Goal: Information Seeking & Learning: Check status

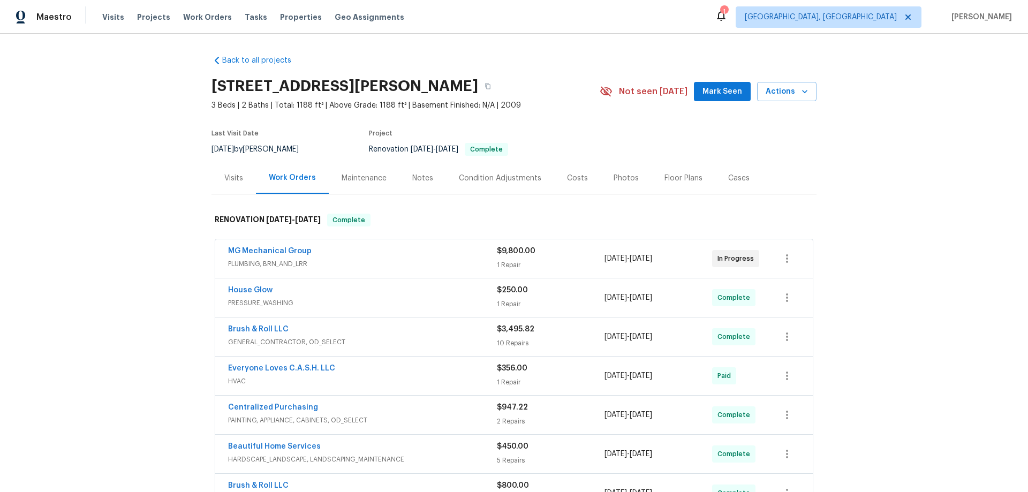
click at [142, 239] on div "Back to all projects 611 Tom Kemp Dr, New Braunfels, TX 78130 3 Beds | 2 Baths …" at bounding box center [514, 263] width 1028 height 458
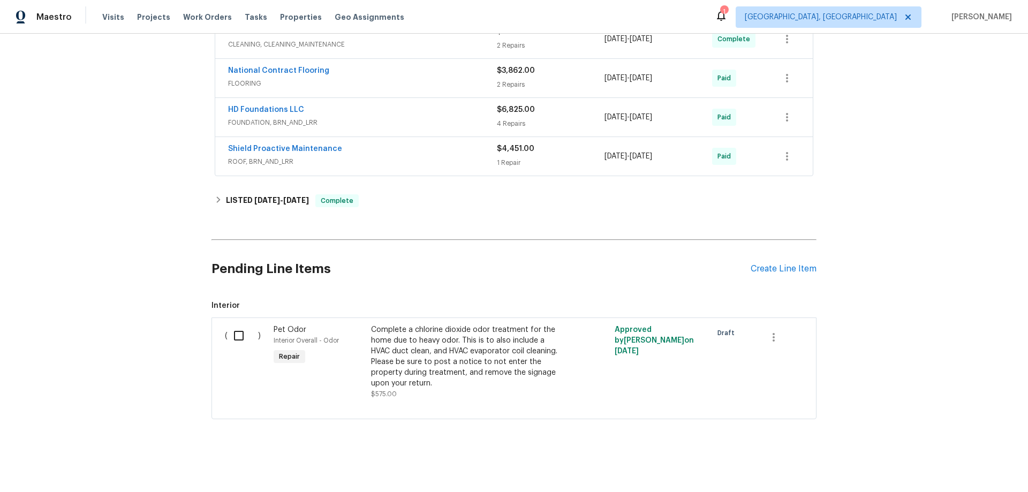
scroll to position [579, 0]
drag, startPoint x: 250, startPoint y: 195, endPoint x: 243, endPoint y: 196, distance: 7.0
click at [245, 195] on h6 "LISTED 7/11/25 - 8/11/25" at bounding box center [267, 200] width 83 height 13
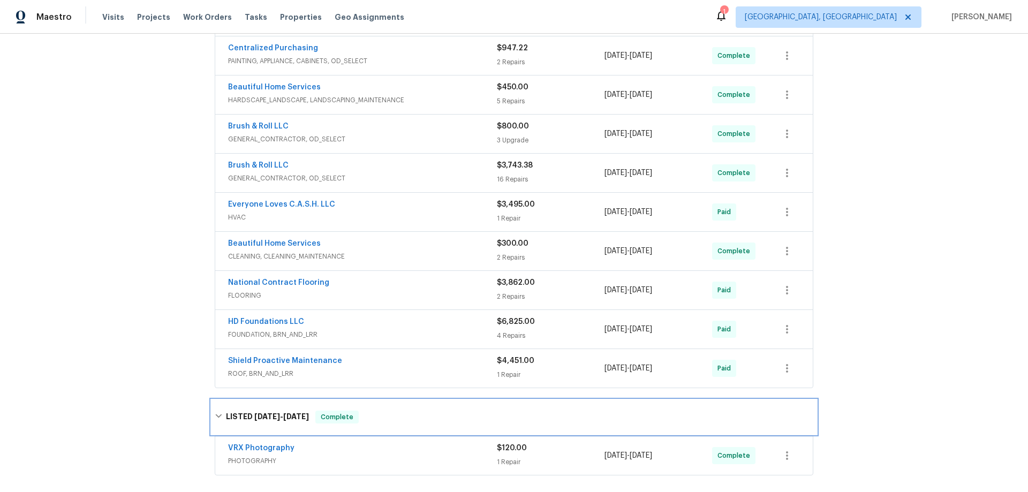
scroll to position [257, 0]
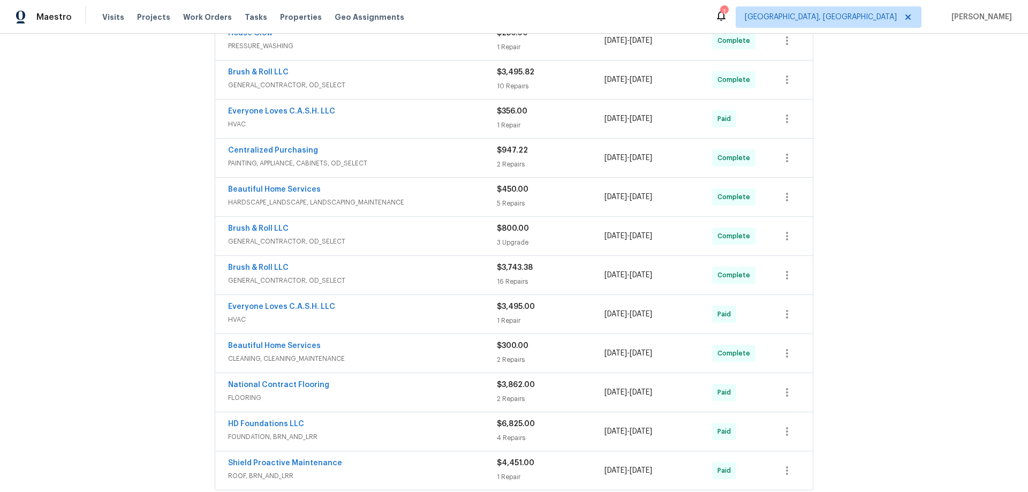
click at [144, 172] on div "Back to all projects 611 Tom Kemp Dr, New Braunfels, TX 78130 3 Beds | 2 Baths …" at bounding box center [514, 263] width 1028 height 458
click at [88, 302] on div "Back to all projects 611 Tom Kemp Dr, New Braunfels, TX 78130 3 Beds | 2 Baths …" at bounding box center [514, 263] width 1028 height 458
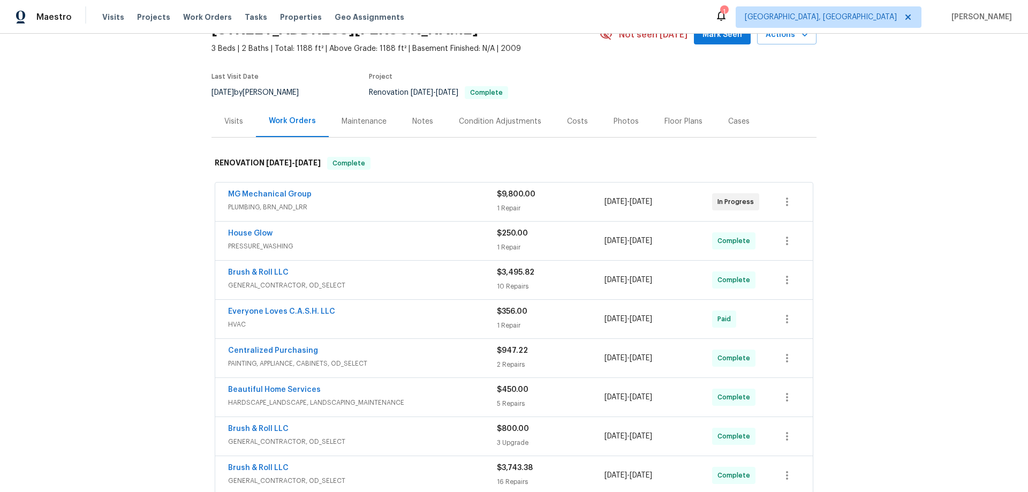
scroll to position [0, 0]
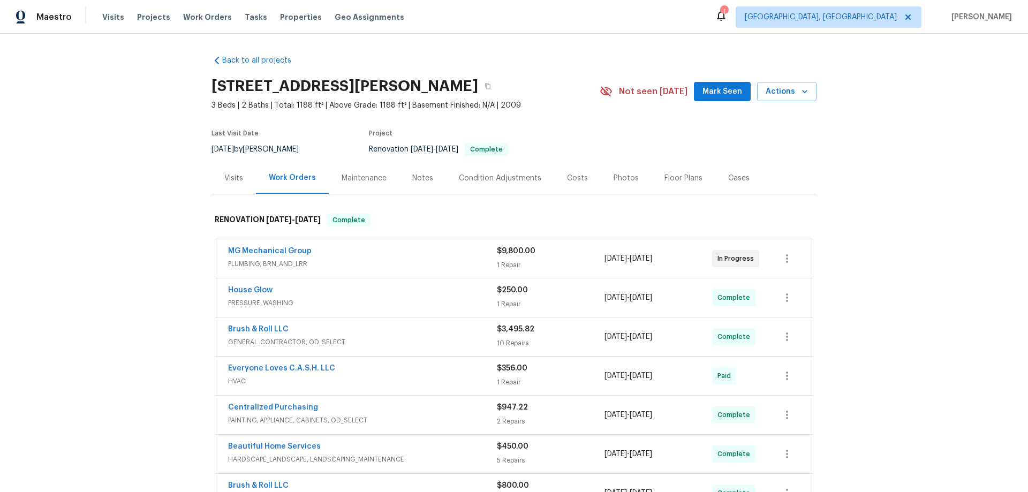
click at [244, 169] on div "Visits" at bounding box center [233, 178] width 44 height 32
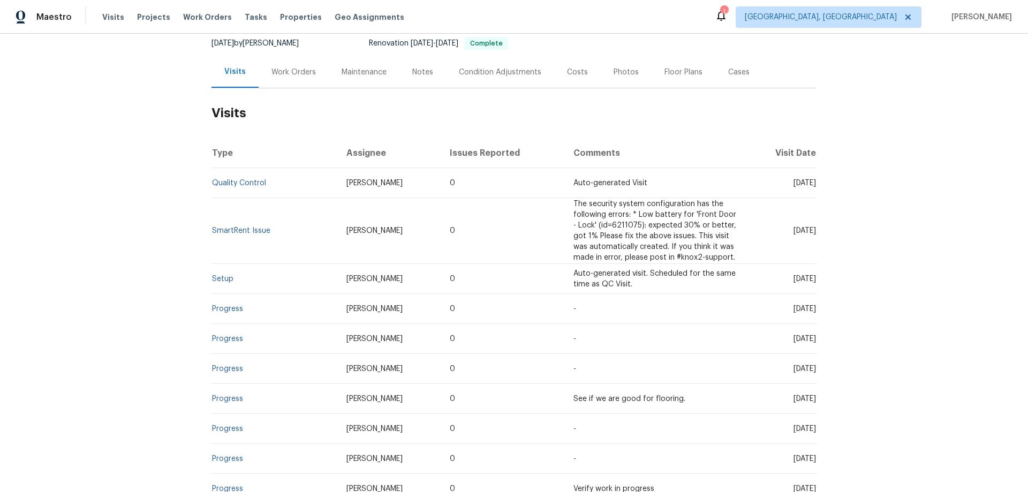
scroll to position [107, 0]
click at [141, 254] on div "Back to all projects 611 Tom Kemp Dr, New Braunfels, TX 78130 3 Beds | 2 Baths …" at bounding box center [514, 263] width 1028 height 458
click at [289, 60] on div "Work Orders" at bounding box center [293, 71] width 70 height 32
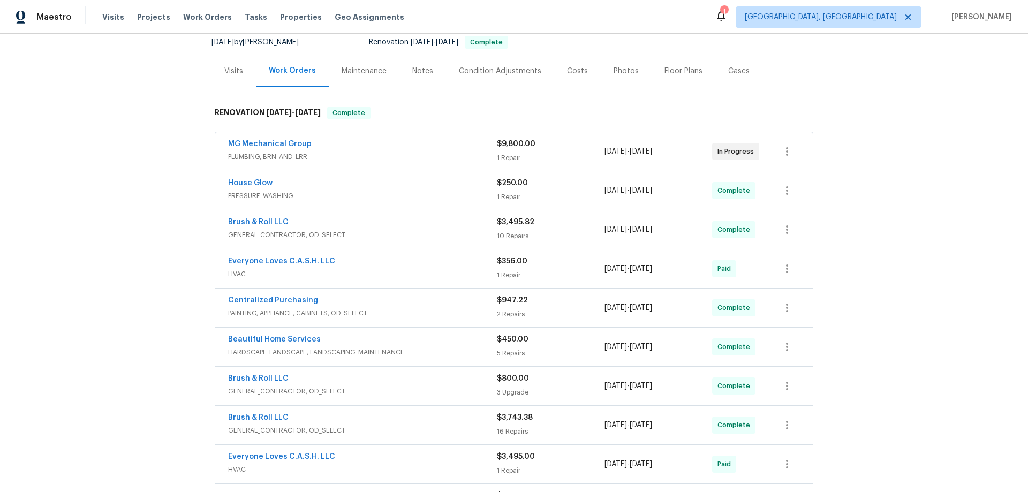
click at [169, 207] on div "Back to all projects 611 Tom Kemp Dr, New Braunfels, TX 78130 3 Beds | 2 Baths …" at bounding box center [514, 263] width 1028 height 458
click at [130, 317] on div "Back to all projects 611 Tom Kemp Dr, New Braunfels, TX 78130 3 Beds | 2 Baths …" at bounding box center [514, 263] width 1028 height 458
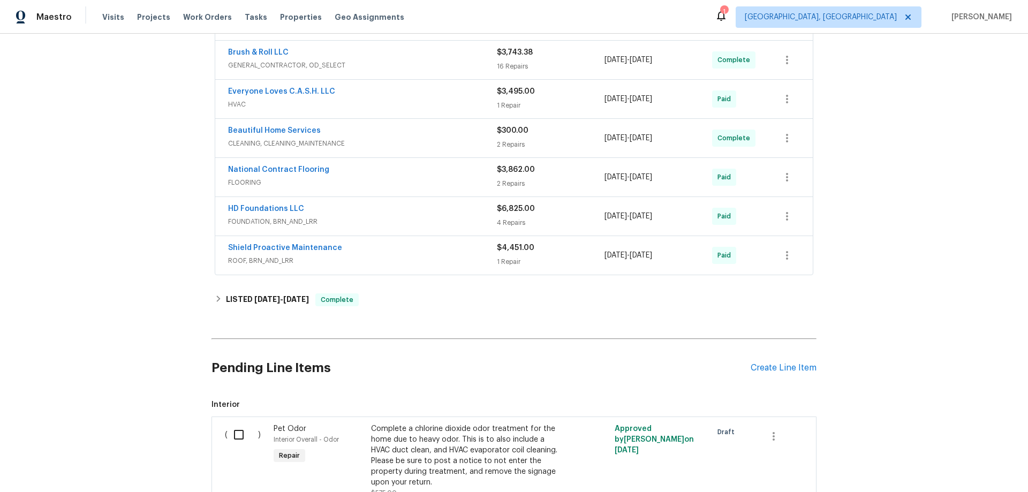
scroll to position [472, 0]
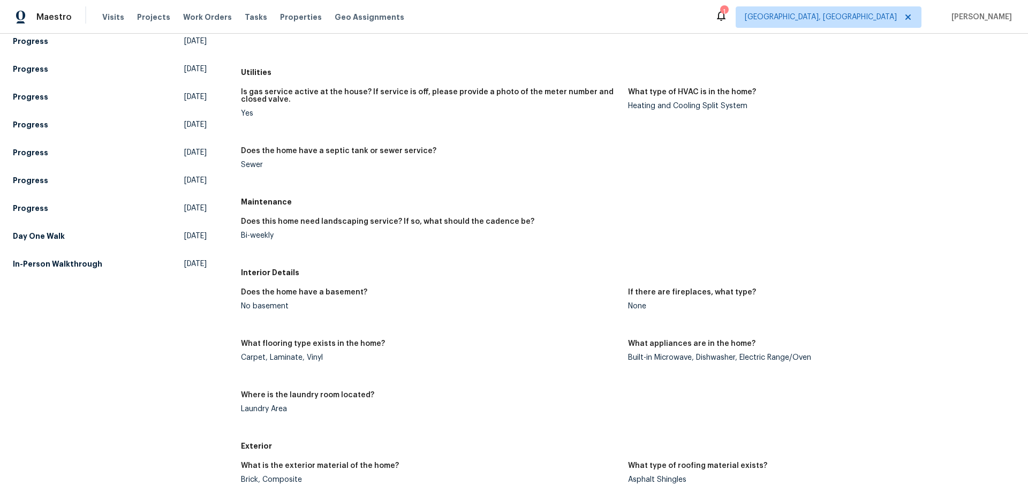
scroll to position [214, 0]
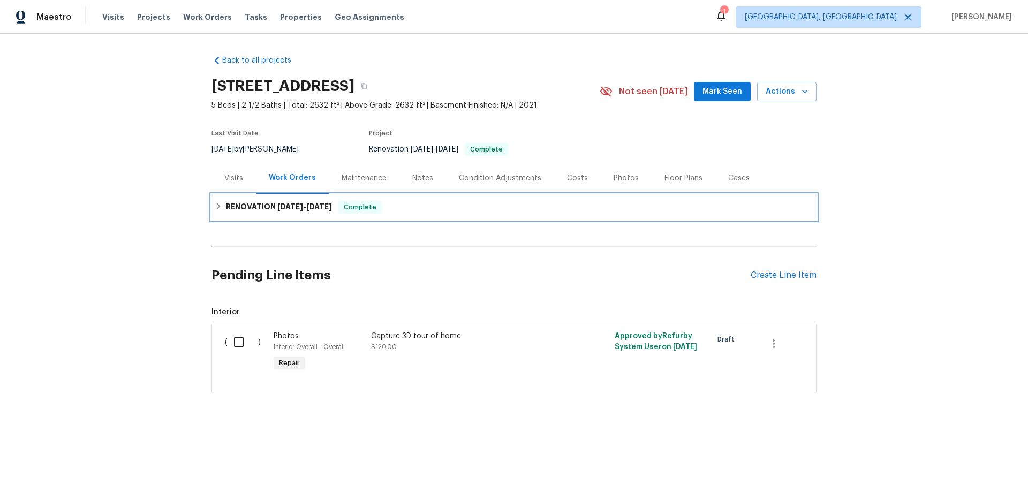
click at [225, 214] on div "RENOVATION 7/28/25 - 8/5/25 Complete" at bounding box center [513, 207] width 605 height 26
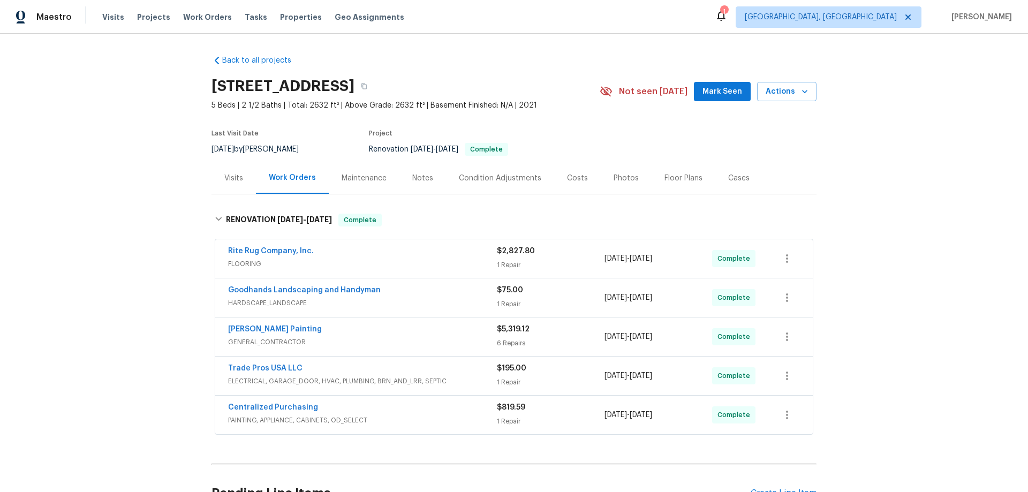
click at [158, 192] on div "Back to all projects 1043 Flyway View Ln, Alabaster, AL 35007 5 Beds | 2 1/2 Ba…" at bounding box center [514, 263] width 1028 height 458
click at [138, 199] on div "Back to all projects 1043 Flyway View Ln, Alabaster, AL 35007 5 Beds | 2 1/2 Ba…" at bounding box center [514, 263] width 1028 height 458
click at [138, 155] on div "Back to all projects 1043 Flyway View Ln, Alabaster, AL 35007 5 Beds | 2 1/2 Ba…" at bounding box center [514, 263] width 1028 height 458
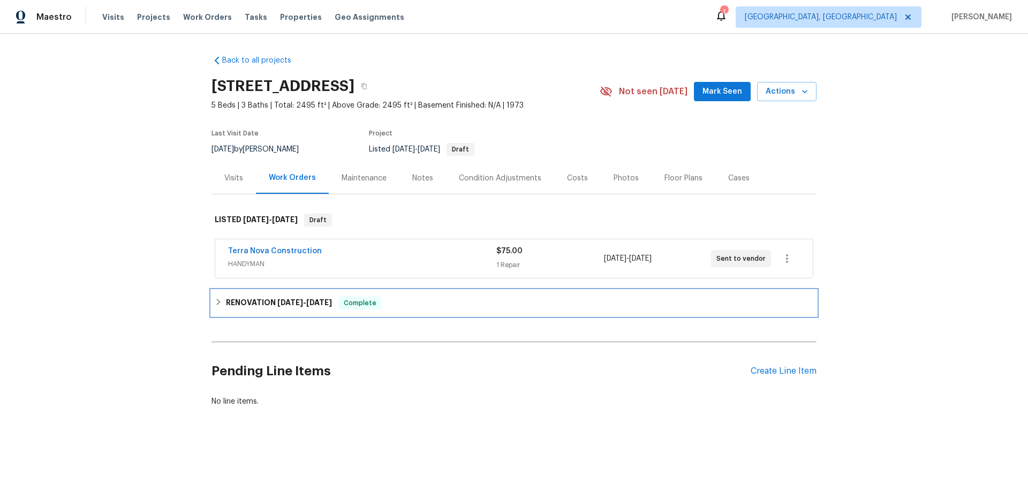
drag, startPoint x: 293, startPoint y: 303, endPoint x: 90, endPoint y: 253, distance: 209.0
click at [292, 303] on span "5/8/25" at bounding box center [290, 302] width 26 height 7
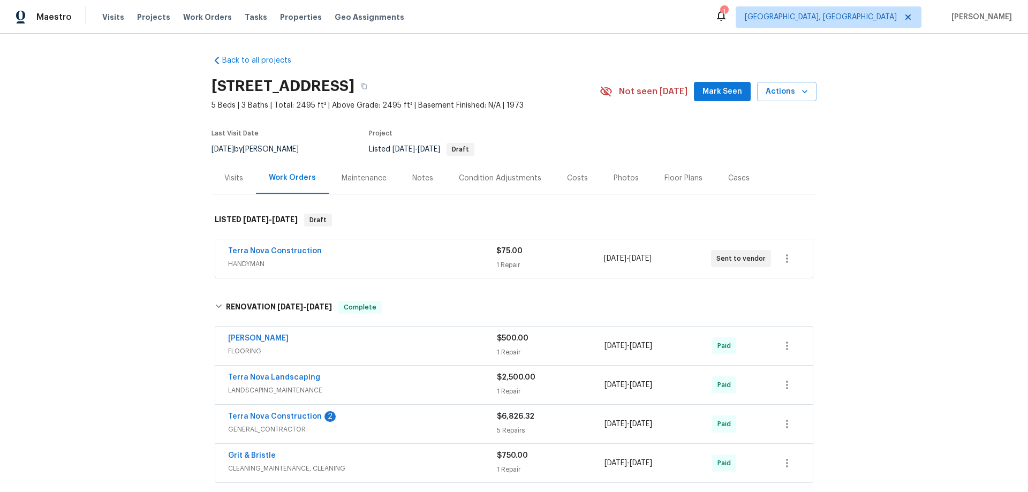
click at [89, 238] on div "Back to all projects 8761 Menkar Rd, San Diego, CA 92126 5 Beds | 3 Baths | Tot…" at bounding box center [514, 263] width 1028 height 458
click at [83, 345] on div "Back to all projects 8761 Menkar Rd, San Diego, CA 92126 5 Beds | 3 Baths | Tot…" at bounding box center [514, 263] width 1028 height 458
click at [145, 247] on div "Back to all projects 8761 Menkar Rd, San Diego, CA 92126 5 Beds | 3 Baths | Tot…" at bounding box center [514, 263] width 1028 height 458
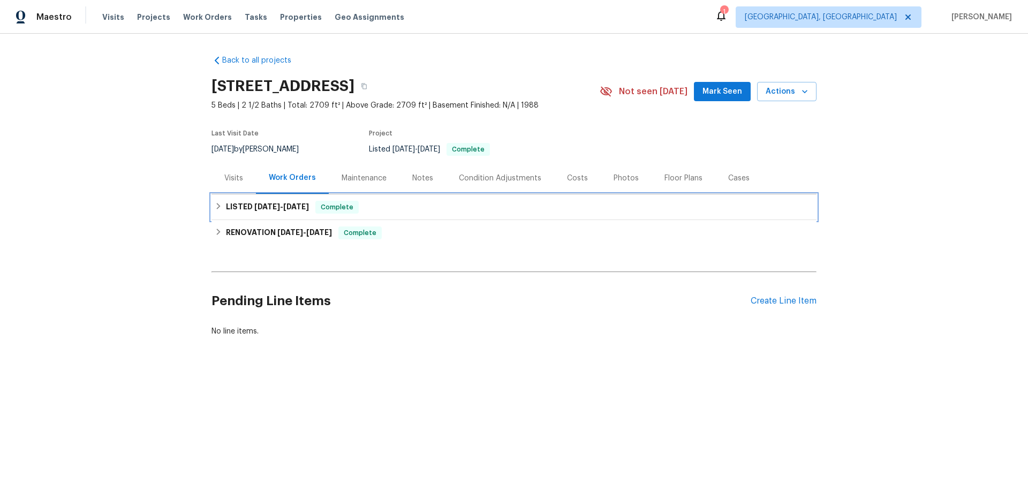
drag, startPoint x: 233, startPoint y: 203, endPoint x: 241, endPoint y: 221, distance: 19.1
click at [233, 203] on h6 "LISTED 8/7/25 - 8/8/25" at bounding box center [267, 207] width 83 height 13
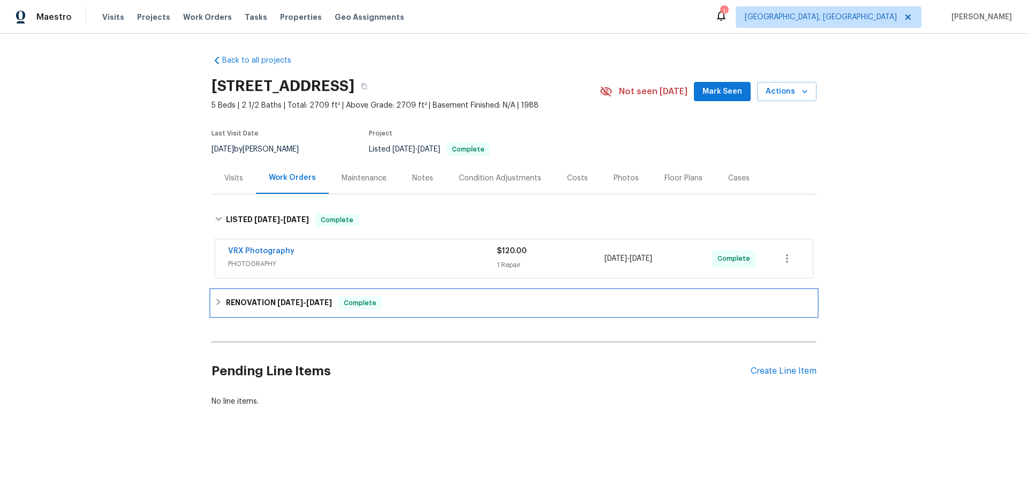
click at [237, 311] on div "RENOVATION 7/1/25 - 7/31/25 Complete" at bounding box center [513, 303] width 605 height 26
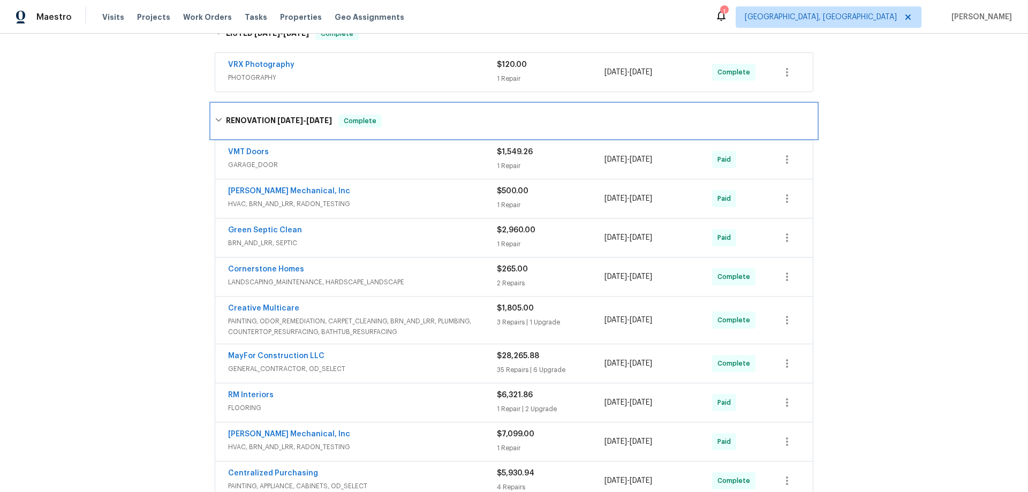
scroll to position [268, 0]
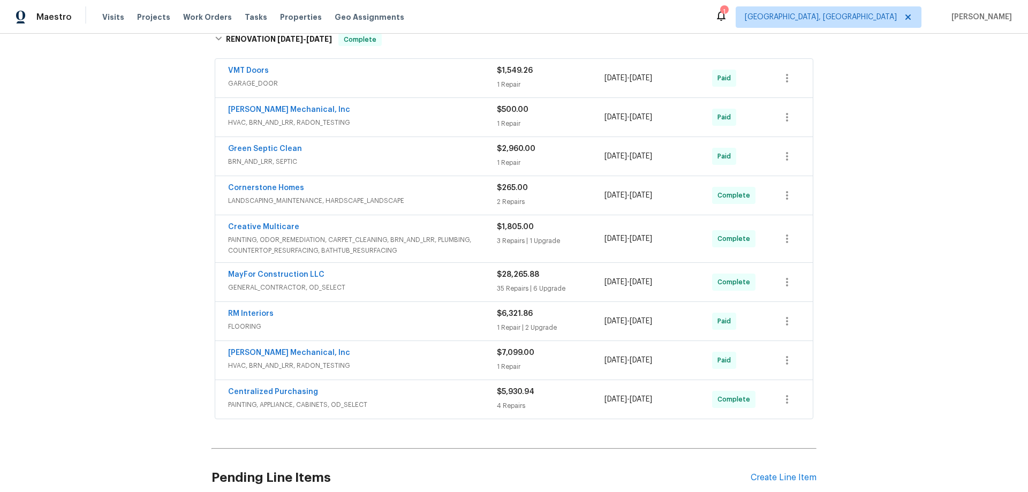
click at [48, 126] on div "Back to all projects 747 Lakemont Dr, Hampton, GA 30228 5 Beds | 2 1/2 Baths | …" at bounding box center [514, 263] width 1028 height 458
click at [91, 332] on div "Back to all projects 747 Lakemont Dr, Hampton, GA 30228 5 Beds | 2 1/2 Baths | …" at bounding box center [514, 263] width 1028 height 458
click at [119, 233] on div "Back to all projects 747 Lakemont Dr, Hampton, GA 30228 5 Beds | 2 1/2 Baths | …" at bounding box center [514, 263] width 1028 height 458
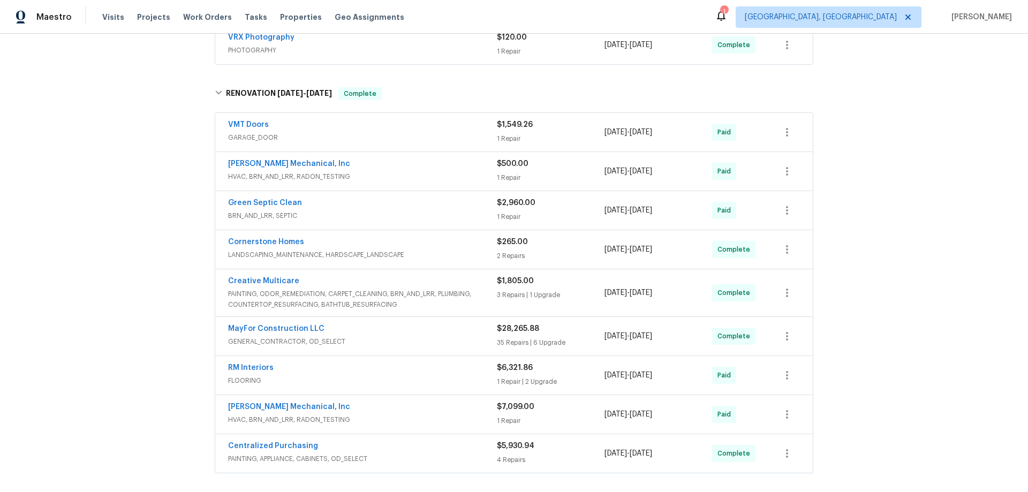
scroll to position [0, 0]
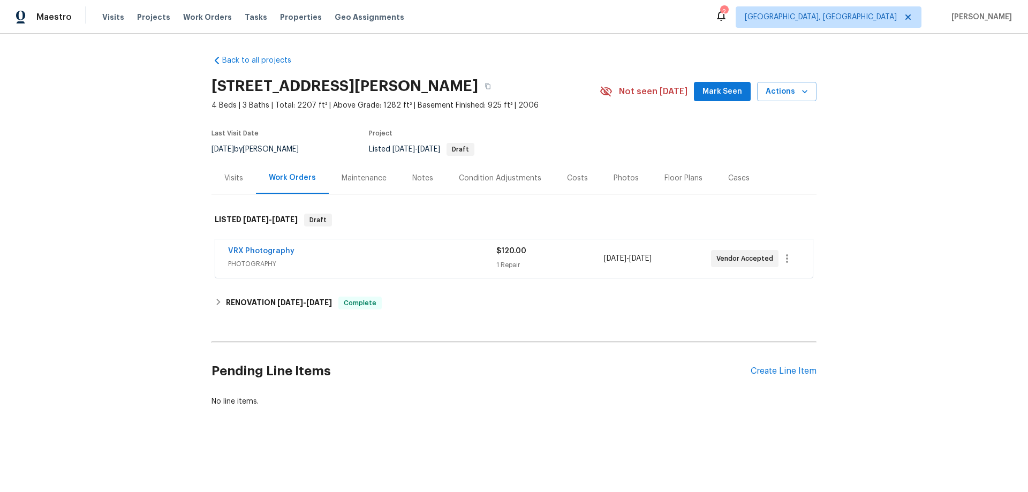
click at [66, 248] on div "Back to all projects [STREET_ADDRESS][PERSON_NAME] 4 Beds | 3 Baths | Total: 22…" at bounding box center [514, 257] width 1028 height 446
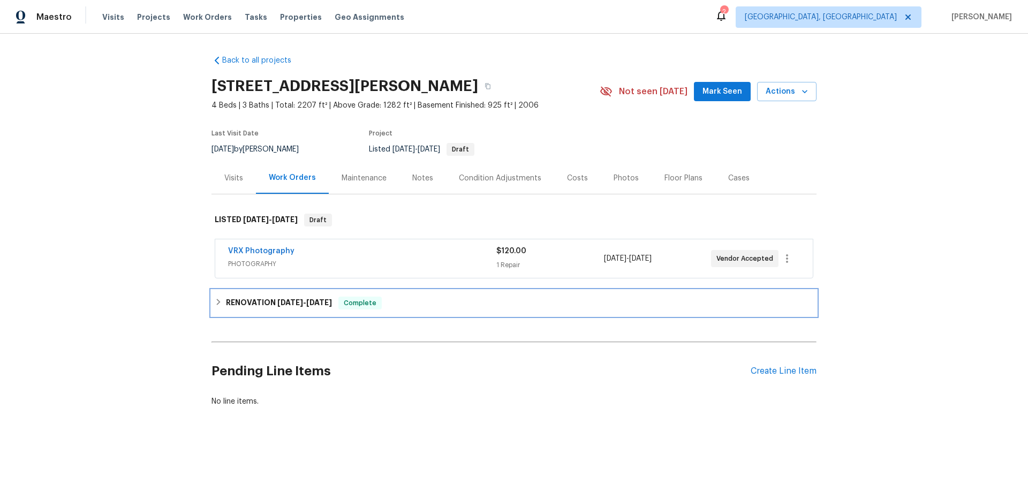
drag, startPoint x: 236, startPoint y: 310, endPoint x: 224, endPoint y: 315, distance: 12.5
click at [236, 310] on div "RENOVATION [DATE] - [DATE] Complete" at bounding box center [513, 303] width 605 height 26
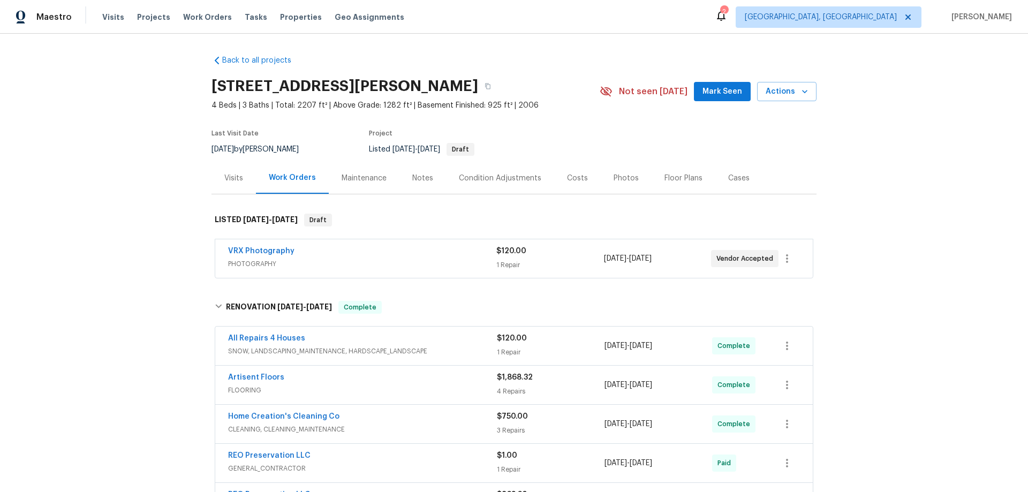
click at [155, 218] on div "Back to all projects [STREET_ADDRESS][PERSON_NAME] 4 Beds | 3 Baths | Total: 22…" at bounding box center [514, 263] width 1028 height 458
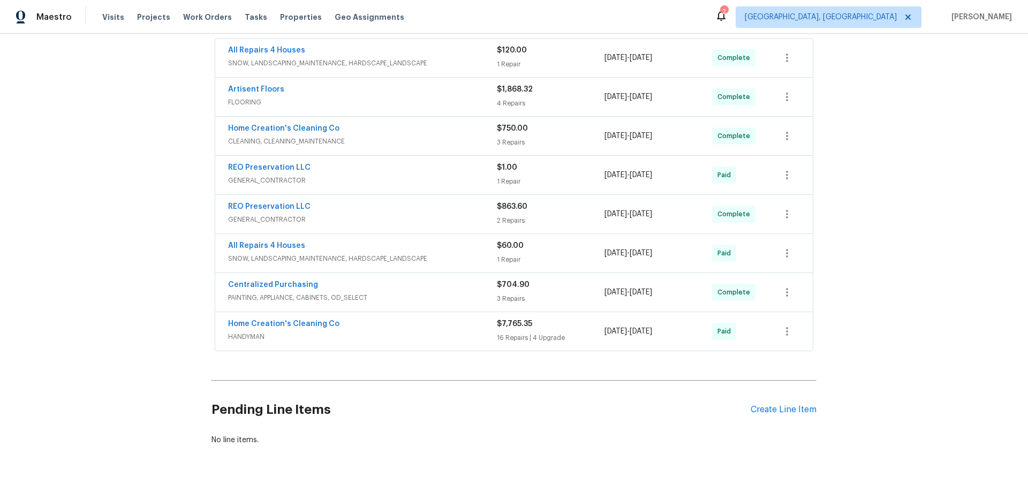
click at [127, 179] on div "Back to all projects [STREET_ADDRESS][PERSON_NAME] 4 Beds | 3 Baths | Total: 22…" at bounding box center [514, 263] width 1028 height 458
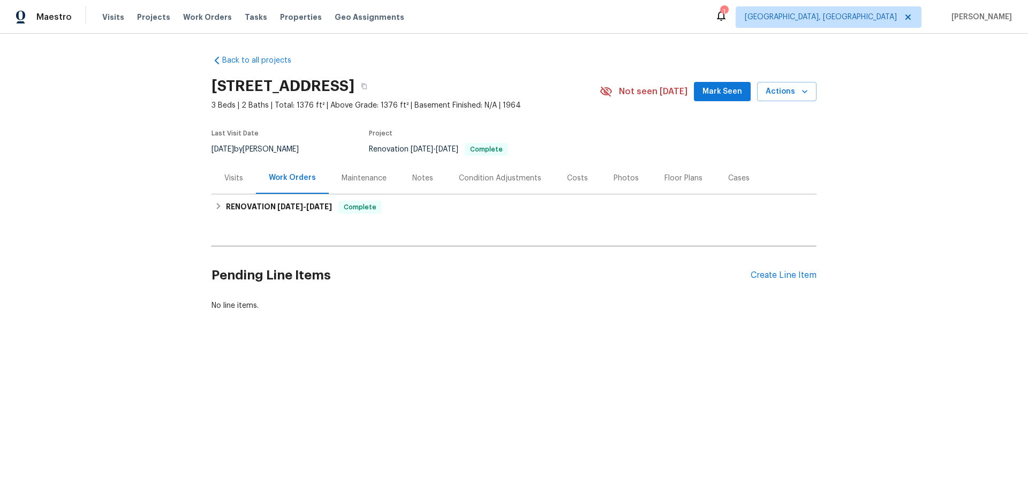
click at [216, 179] on div "Visits" at bounding box center [233, 178] width 44 height 32
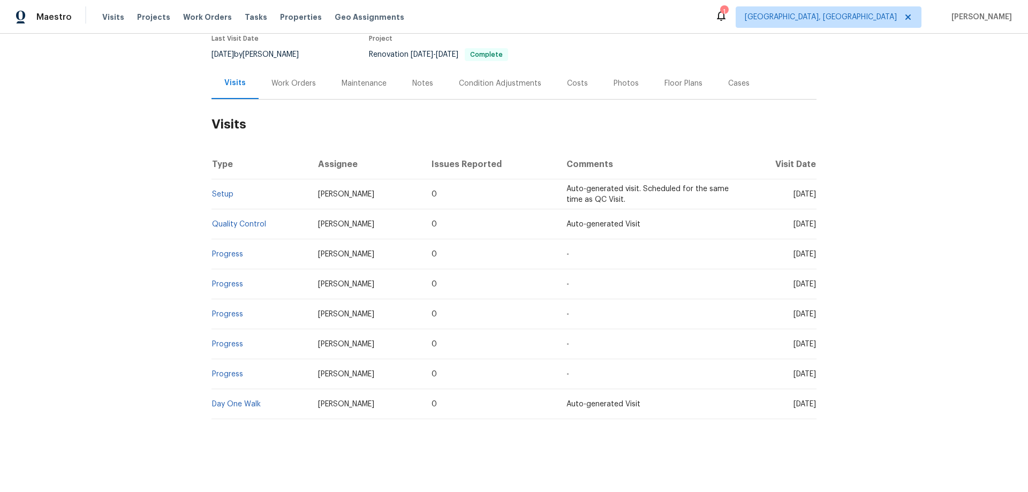
scroll to position [103, 0]
click at [279, 67] on div "Work Orders" at bounding box center [293, 83] width 70 height 32
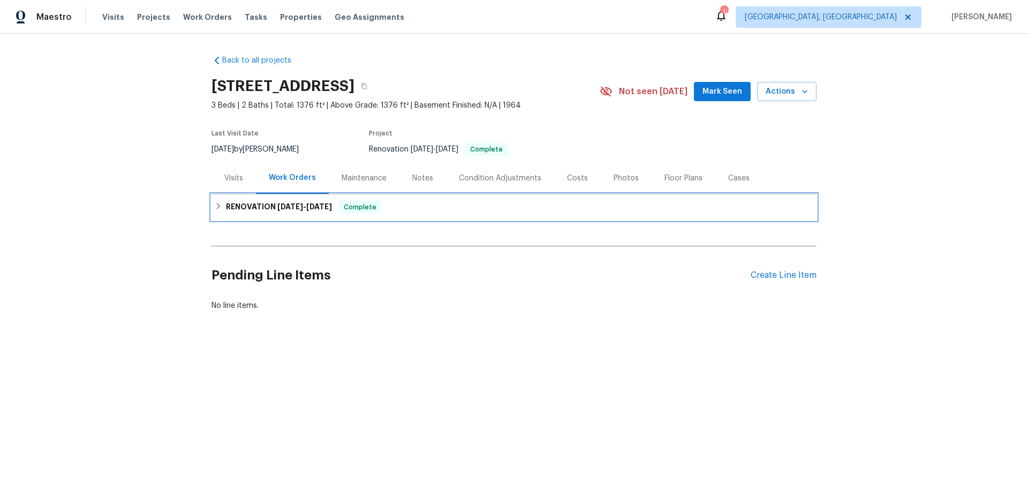
click at [237, 204] on h6 "RENOVATION 7/28/25 - 8/8/25" at bounding box center [279, 207] width 106 height 13
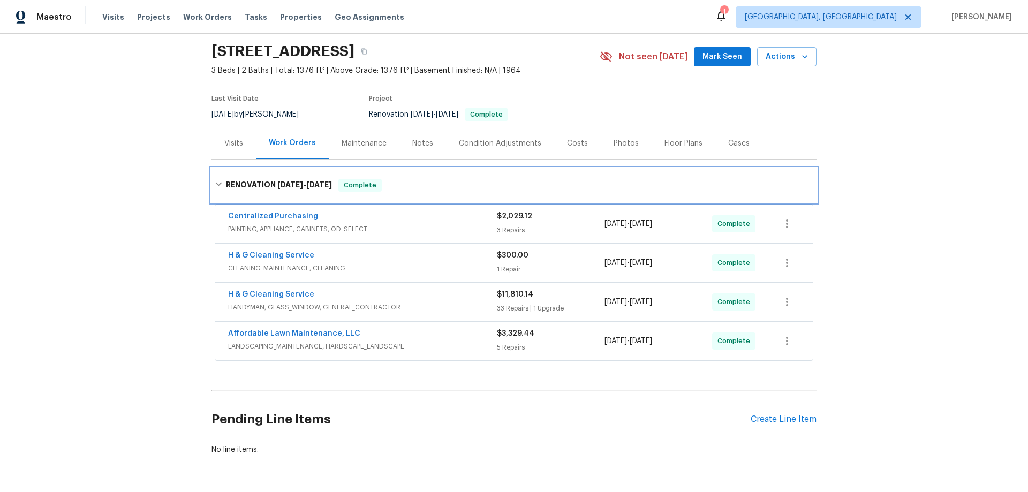
scroll to position [54, 0]
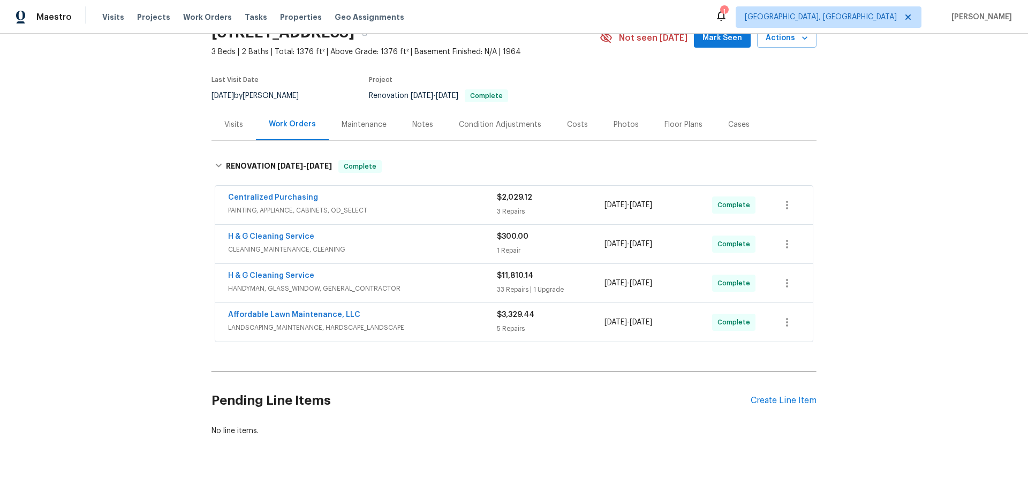
click at [143, 219] on div "Back to all projects 2005 Fontenelle St, Las Vegas, NV 89102 3 Beds | 2 Baths |…" at bounding box center [514, 263] width 1028 height 458
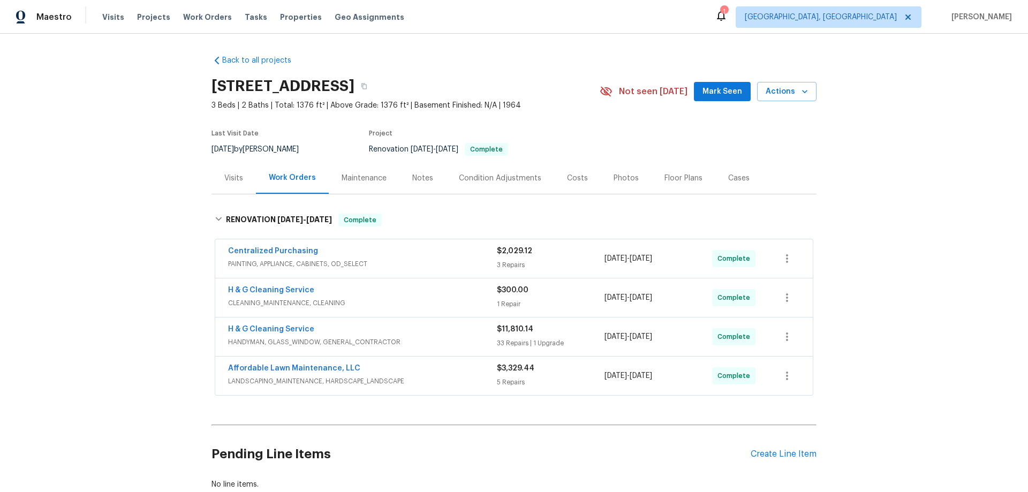
click at [152, 276] on div "Back to all projects 2005 Fontenelle St, Las Vegas, NV 89102 3 Beds | 2 Baths |…" at bounding box center [514, 263] width 1028 height 458
click at [145, 300] on div "Back to all projects [STREET_ADDRESS] 3 Beds | 2 Baths | Total: 1376 ft² | Abov…" at bounding box center [514, 263] width 1028 height 458
click at [117, 258] on div "Back to all projects [STREET_ADDRESS] 3 Beds | 2 Baths | Total: 1376 ft² | Abov…" at bounding box center [514, 263] width 1028 height 458
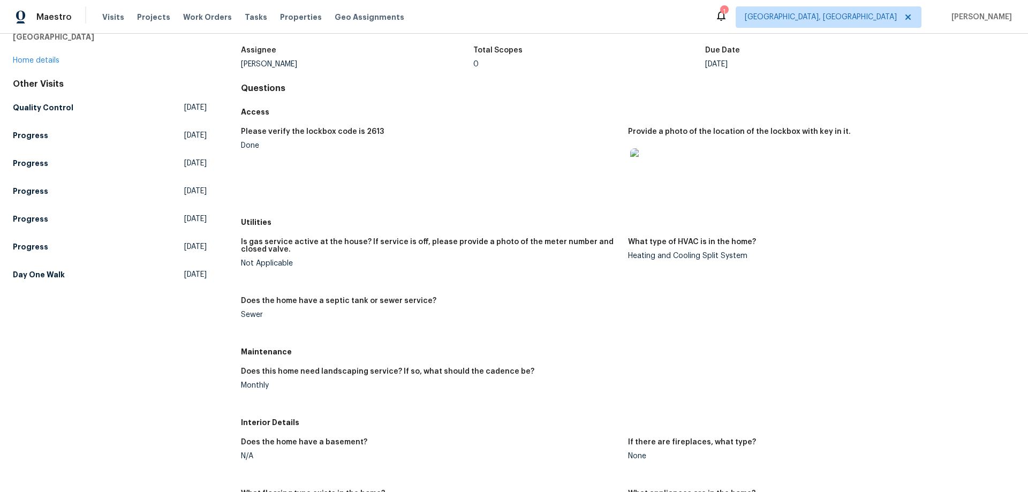
scroll to position [161, 0]
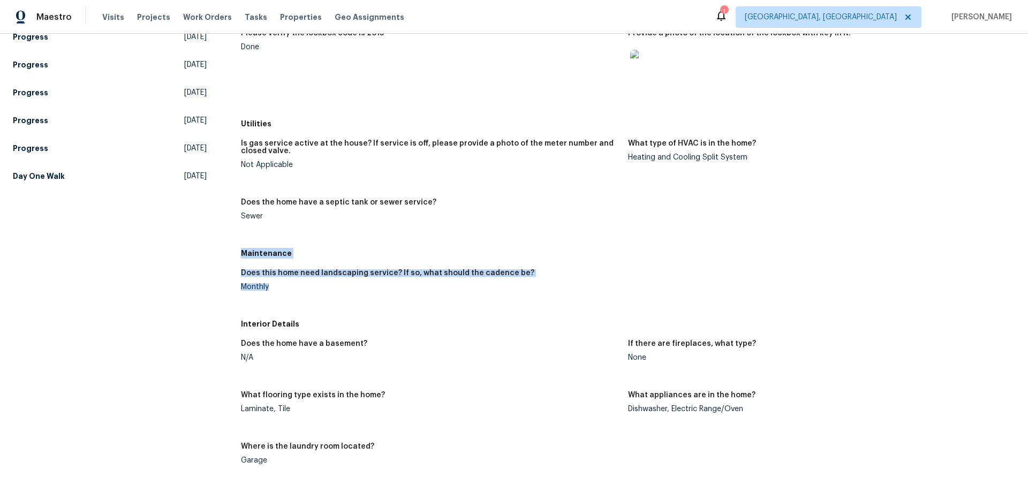
drag, startPoint x: 239, startPoint y: 253, endPoint x: 276, endPoint y: 292, distance: 53.8
click at [276, 292] on div "Maintenance Does this home need landscaping service? If so, what should the cad…" at bounding box center [628, 279] width 774 height 71
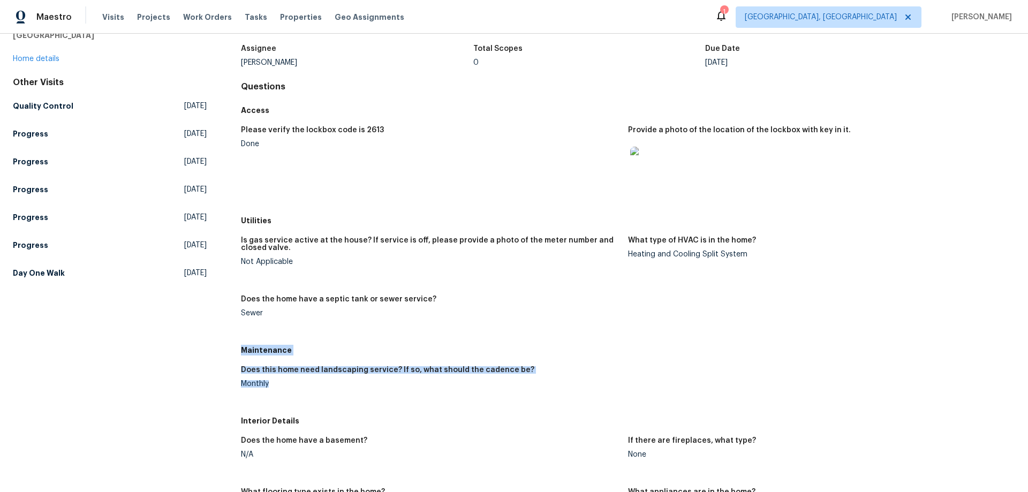
scroll to position [0, 0]
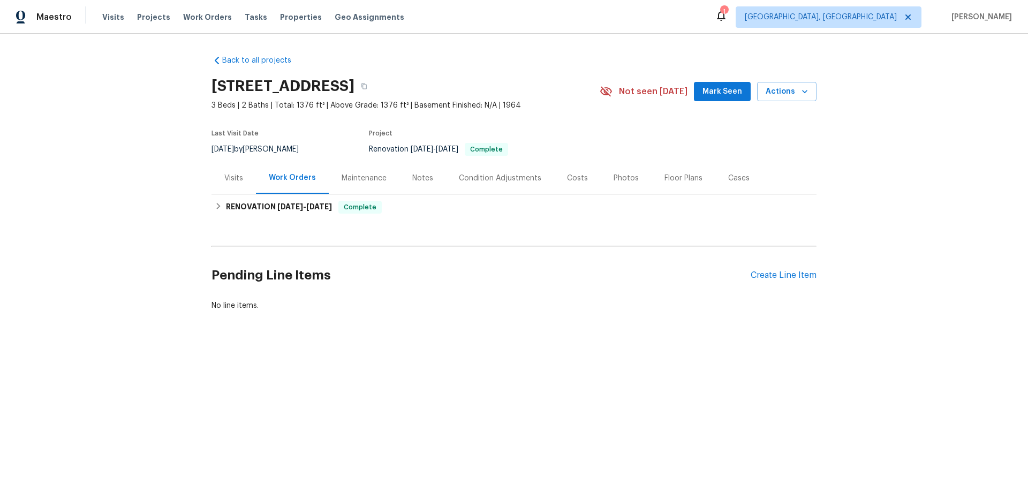
click at [207, 209] on div "Back to all projects [STREET_ADDRESS] 3 Beds | 2 Baths | Total: 1376 ft² | Abov…" at bounding box center [514, 209] width 1028 height 350
click at [215, 209] on icon at bounding box center [218, 205] width 7 height 7
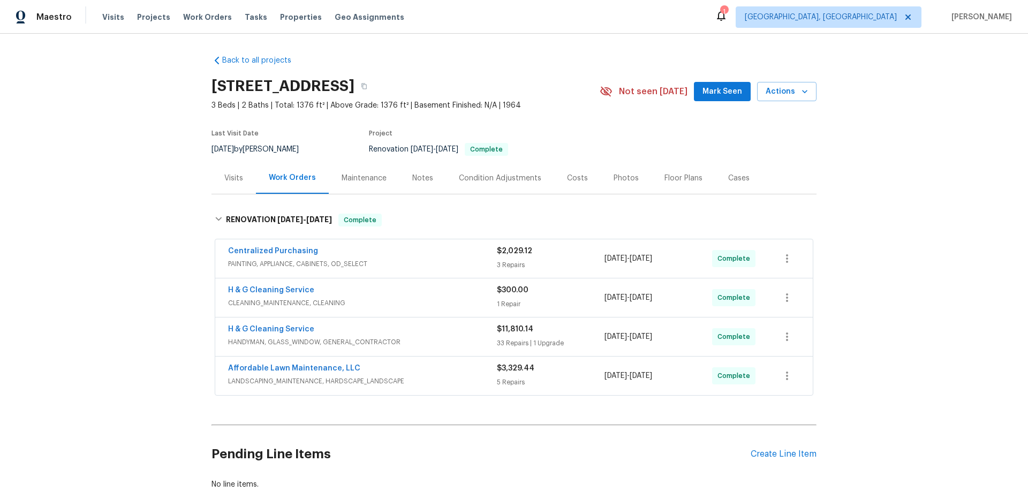
click at [137, 135] on div "Back to all projects [STREET_ADDRESS] 3 Beds | 2 Baths | Total: 1376 ft² | Abov…" at bounding box center [514, 263] width 1028 height 458
click at [123, 238] on div "Back to all projects [STREET_ADDRESS] 3 Beds | 2 Baths | Total: 1376 ft² | Abov…" at bounding box center [514, 263] width 1028 height 458
click at [187, 203] on div "Back to all projects [STREET_ADDRESS] 3 Beds | 2 Baths | Total: 1376 ft² | Abov…" at bounding box center [514, 263] width 1028 height 458
click at [130, 256] on div "Back to all projects [STREET_ADDRESS] 3 Beds | 2 Baths | Total: 1376 ft² | Abov…" at bounding box center [514, 263] width 1028 height 458
click at [138, 130] on div "Back to all projects [STREET_ADDRESS] 3 Beds | 2 Baths | Total: 1376 ft² | Abov…" at bounding box center [514, 263] width 1028 height 458
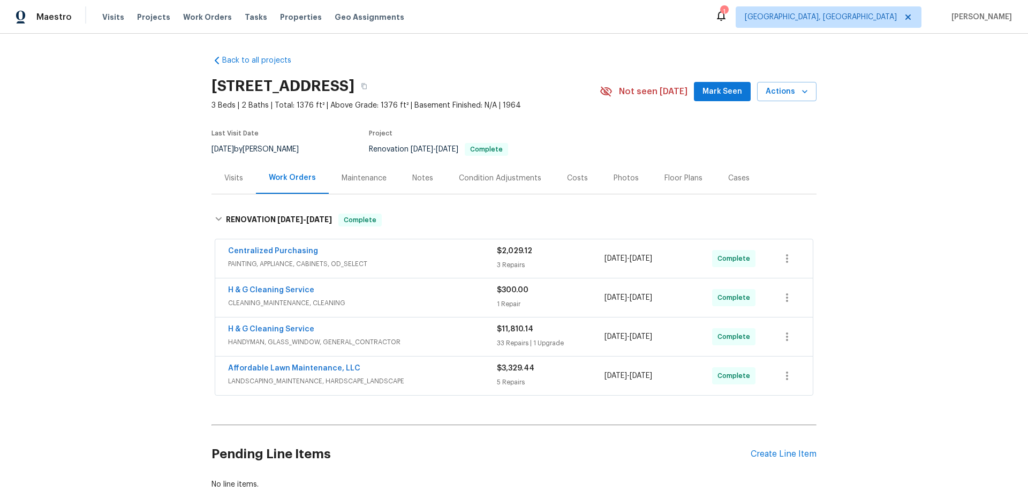
click at [148, 169] on div "Back to all projects [STREET_ADDRESS] 3 Beds | 2 Baths | Total: 1376 ft² | Abov…" at bounding box center [514, 263] width 1028 height 458
click at [130, 303] on div "Back to all projects [STREET_ADDRESS] 3 Beds | 2 Baths | Total: 1376 ft² | Abov…" at bounding box center [514, 263] width 1028 height 458
